Goal: Task Accomplishment & Management: Use online tool/utility

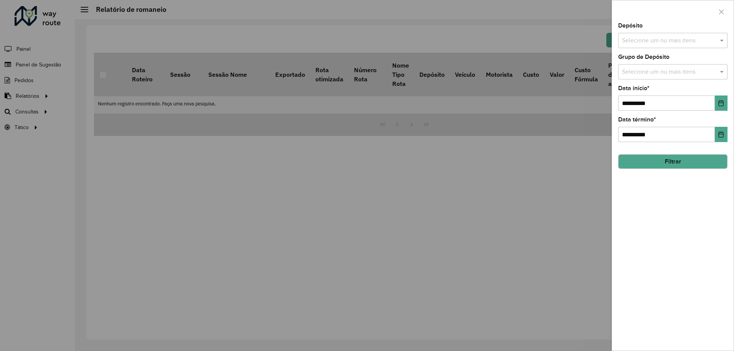
click at [662, 42] on input "text" at bounding box center [669, 40] width 98 height 9
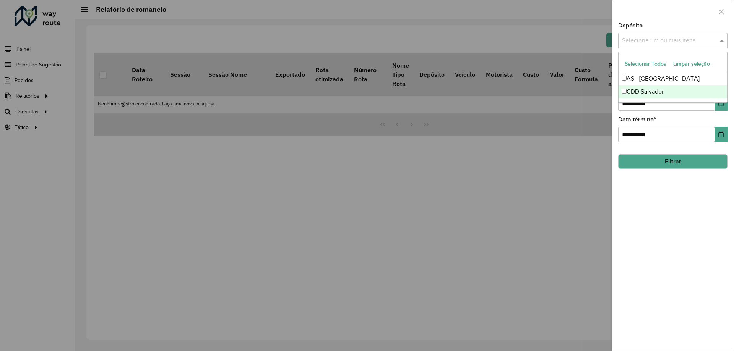
click at [655, 91] on div "CDD Salvador" at bounding box center [672, 91] width 109 height 13
click at [686, 195] on div "**********" at bounding box center [673, 187] width 122 height 328
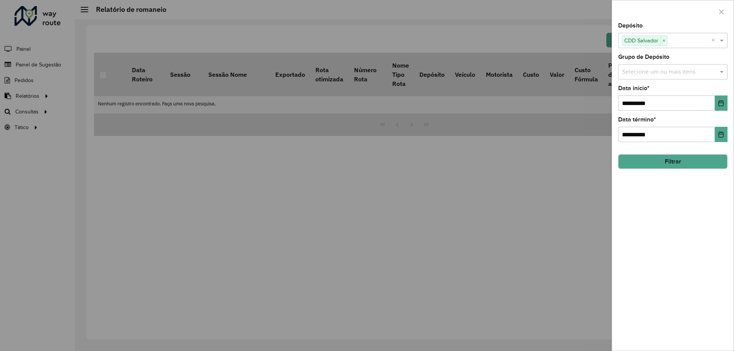
click at [672, 164] on button "Filtrar" at bounding box center [672, 161] width 109 height 15
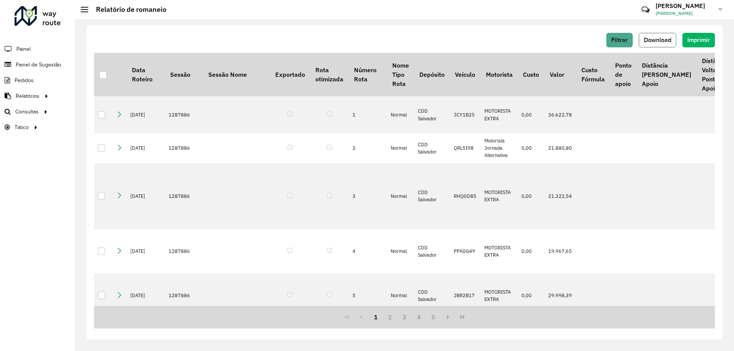
click at [647, 43] on span "Download" at bounding box center [658, 40] width 28 height 6
click at [91, 110] on span "Roteirização" at bounding box center [102, 112] width 31 height 8
click at [91, 112] on span "Roteirização" at bounding box center [102, 112] width 31 height 8
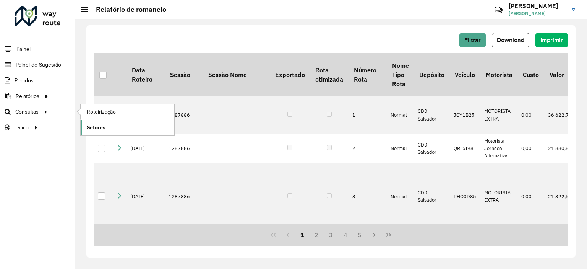
click at [107, 125] on link "Setores" at bounding box center [128, 127] width 94 height 15
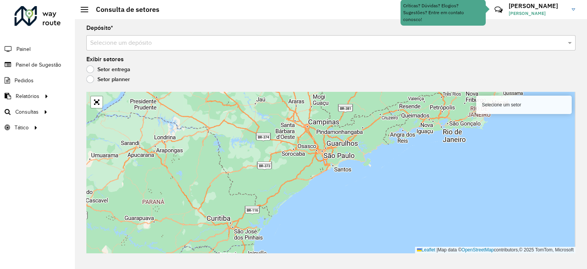
click at [194, 43] on input "text" at bounding box center [323, 43] width 466 height 9
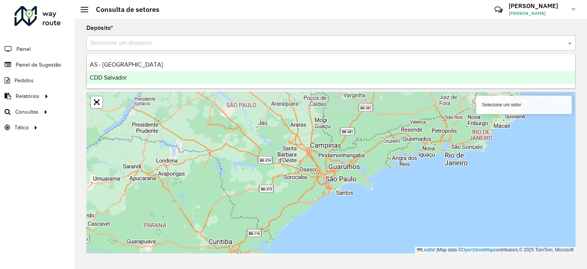
click at [136, 78] on div "CDD Salvador" at bounding box center [331, 77] width 488 height 13
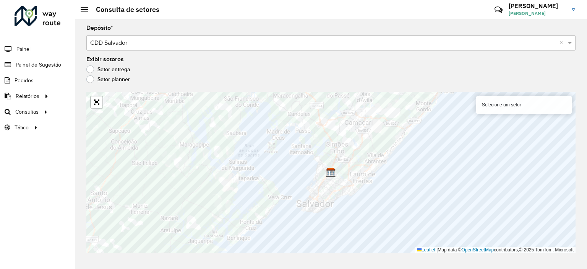
click at [501, 107] on div "Selecione um setor" at bounding box center [524, 105] width 96 height 18
click at [514, 102] on div "Selecione um setor" at bounding box center [524, 105] width 96 height 18
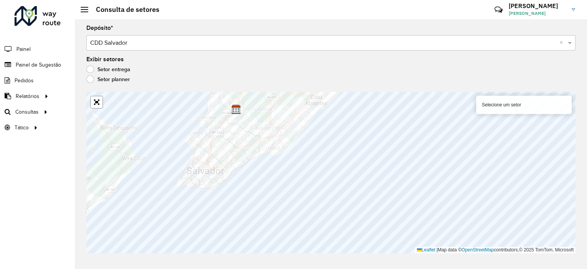
click at [520, 108] on div "Selecione um setor" at bounding box center [524, 105] width 96 height 18
click at [514, 108] on div "Selecione um setor" at bounding box center [524, 105] width 96 height 18
click at [507, 103] on div "Selecione um setor" at bounding box center [524, 105] width 96 height 18
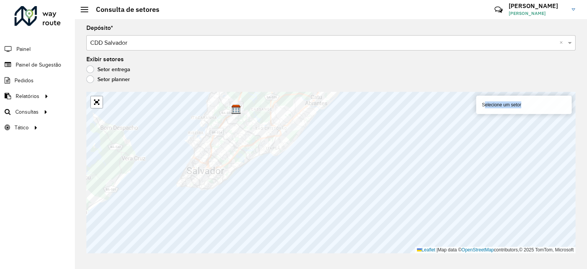
click at [507, 103] on div "Selecione um setor" at bounding box center [524, 105] width 96 height 18
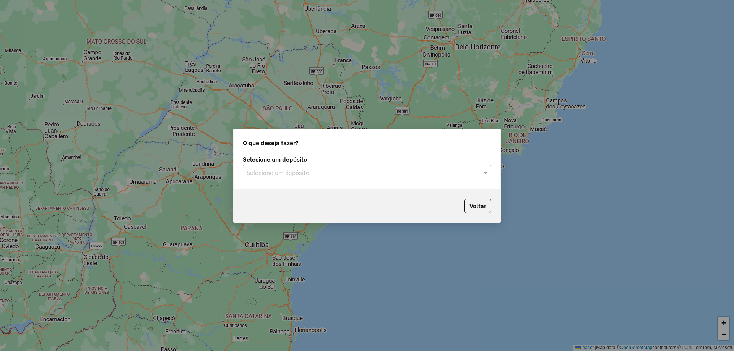
click at [272, 172] on input "text" at bounding box center [359, 173] width 225 height 9
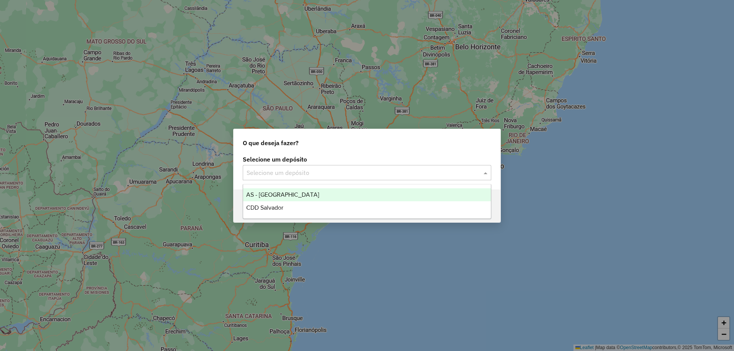
click at [276, 197] on span "AS - [GEOGRAPHIC_DATA]" at bounding box center [282, 194] width 73 height 6
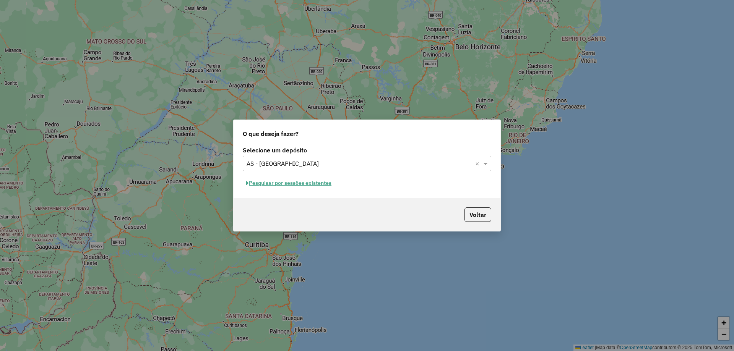
click at [281, 164] on input "text" at bounding box center [359, 163] width 225 height 9
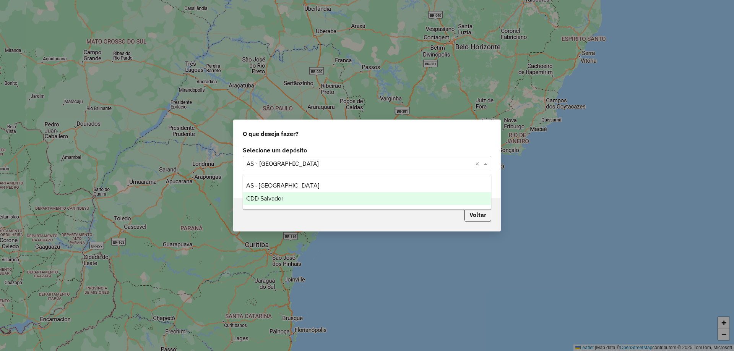
click at [262, 200] on span "CDD Salvador" at bounding box center [264, 198] width 37 height 6
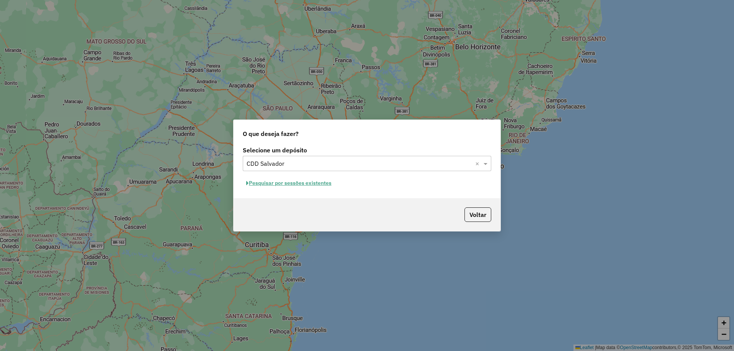
click at [304, 185] on button "Pesquisar por sessões existentes" at bounding box center [289, 183] width 92 height 12
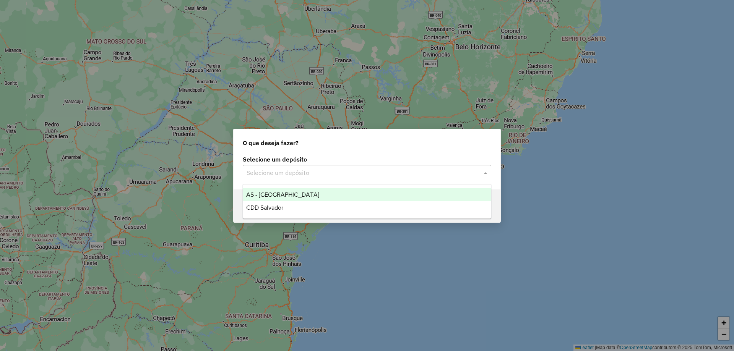
click at [376, 171] on input "text" at bounding box center [359, 173] width 225 height 9
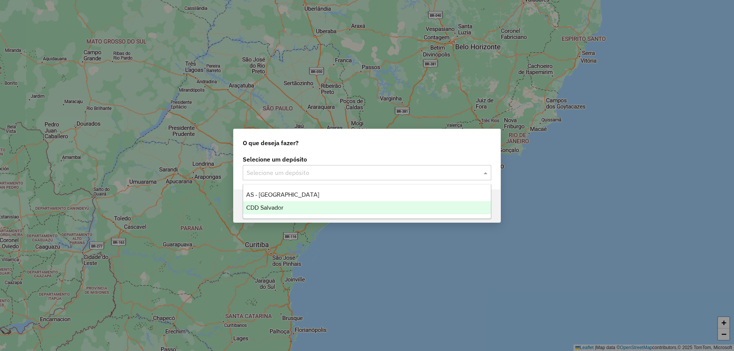
click at [261, 204] on span "CDD Salvador" at bounding box center [264, 207] width 37 height 6
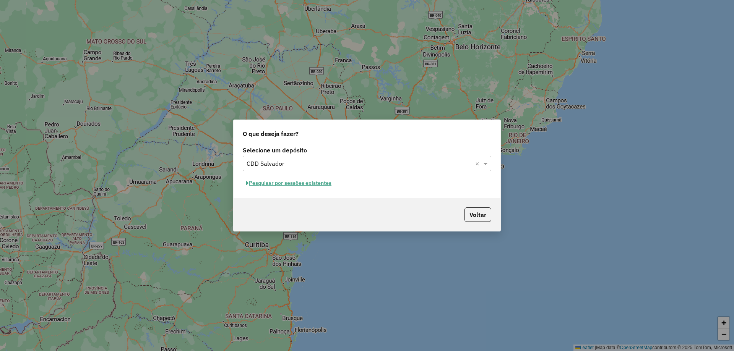
click at [286, 181] on button "Pesquisar por sessões existentes" at bounding box center [289, 183] width 92 height 12
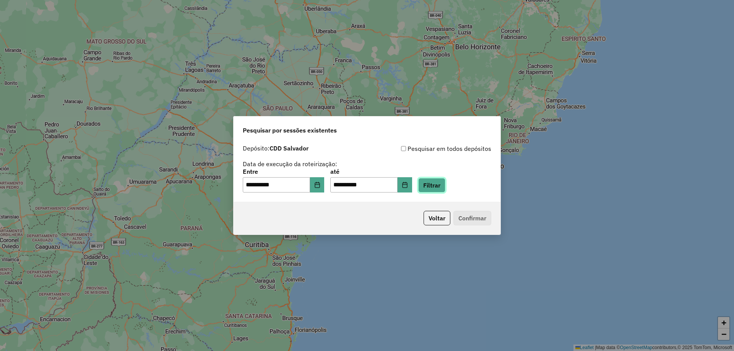
click at [442, 185] on button "Filtrar" at bounding box center [431, 185] width 27 height 15
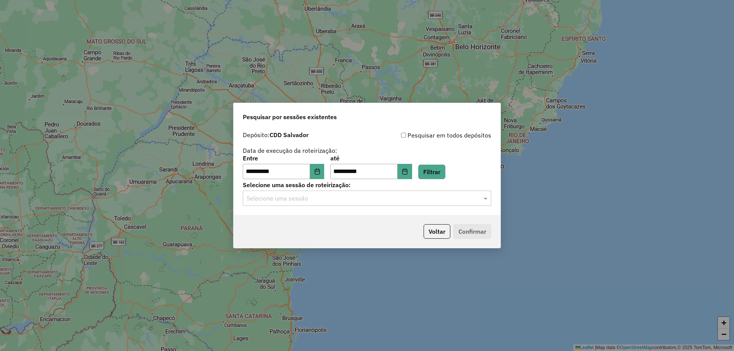
click at [290, 200] on input "text" at bounding box center [359, 198] width 225 height 9
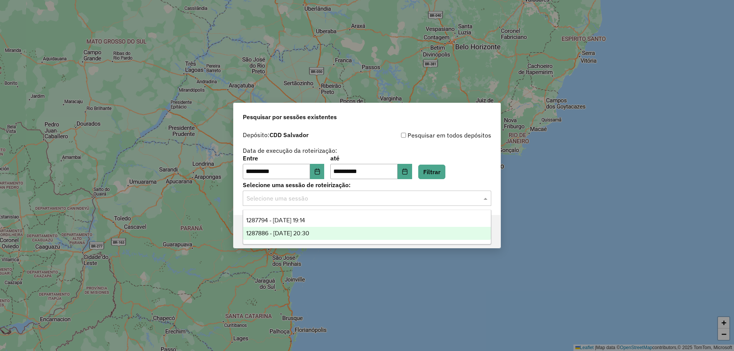
click at [309, 236] on span "1287886 - 03/10/2025 20:30" at bounding box center [277, 233] width 63 height 6
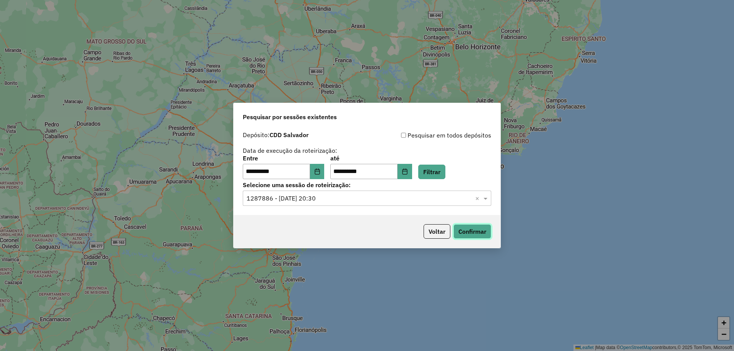
click at [478, 227] on button "Confirmar" at bounding box center [472, 231] width 38 height 15
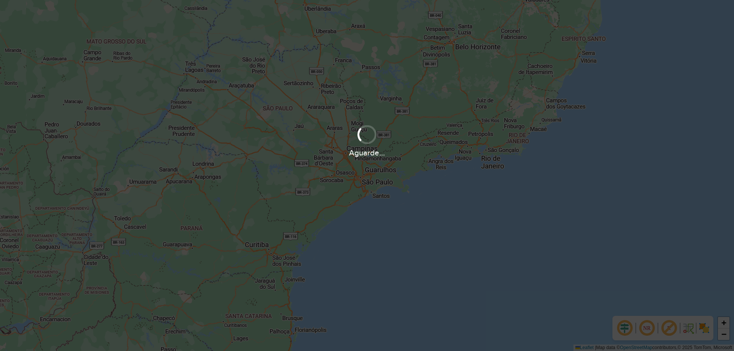
drag, startPoint x: 382, startPoint y: 177, endPoint x: 379, endPoint y: 162, distance: 14.8
click at [379, 162] on div "Aguarde..." at bounding box center [367, 175] width 734 height 351
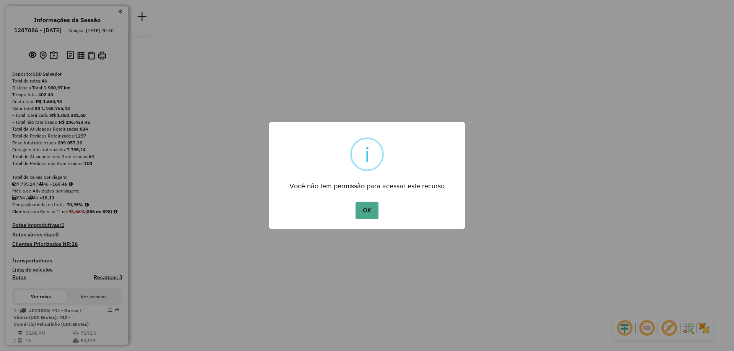
drag, startPoint x: 372, startPoint y: 209, endPoint x: 436, endPoint y: 131, distance: 100.7
click at [374, 209] on button "OK" at bounding box center [366, 211] width 23 height 18
